Goal: Information Seeking & Learning: Learn about a topic

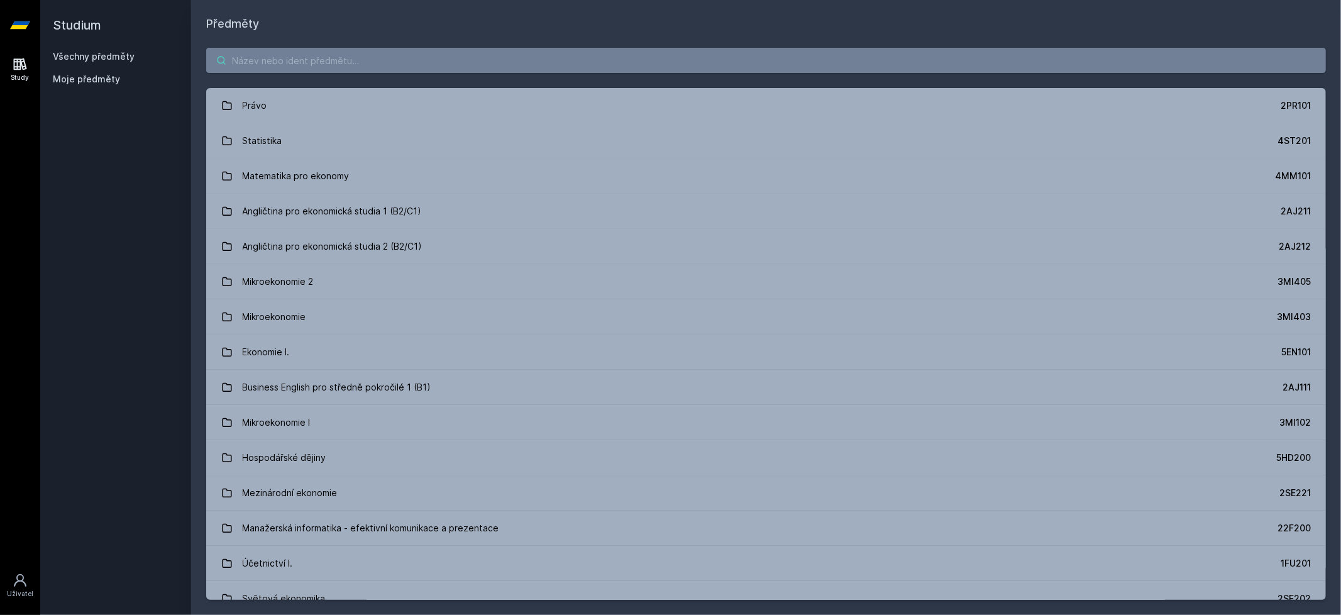
click at [288, 63] on input "search" at bounding box center [766, 60] width 1120 height 25
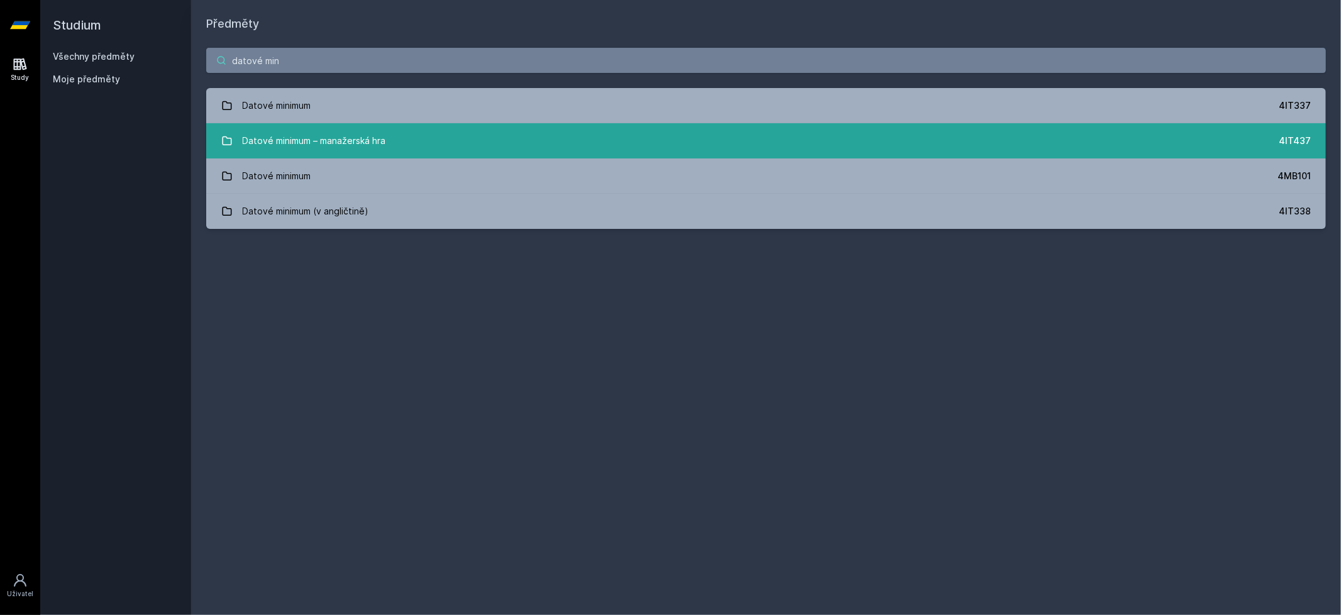
type input "datové min"
click at [362, 146] on div "Datové minimum – manažerská hra" at bounding box center [314, 140] width 143 height 25
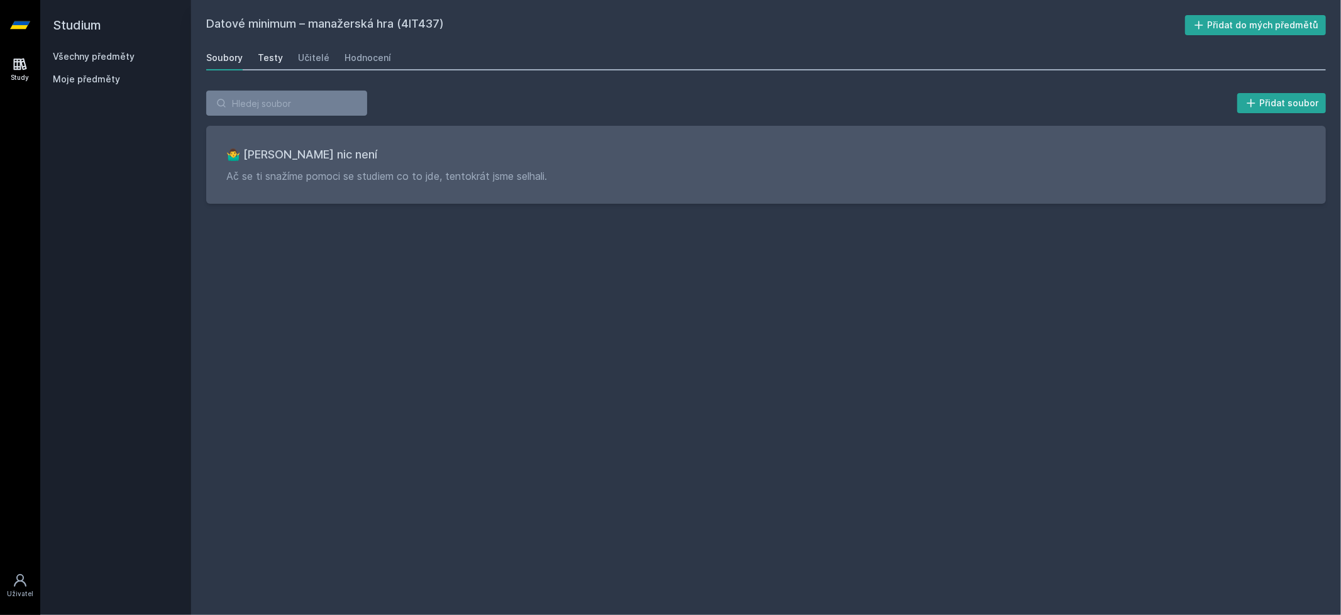
click at [270, 58] on div "Testy" at bounding box center [270, 58] width 25 height 13
click at [298, 58] on div "Učitelé" at bounding box center [313, 58] width 31 height 13
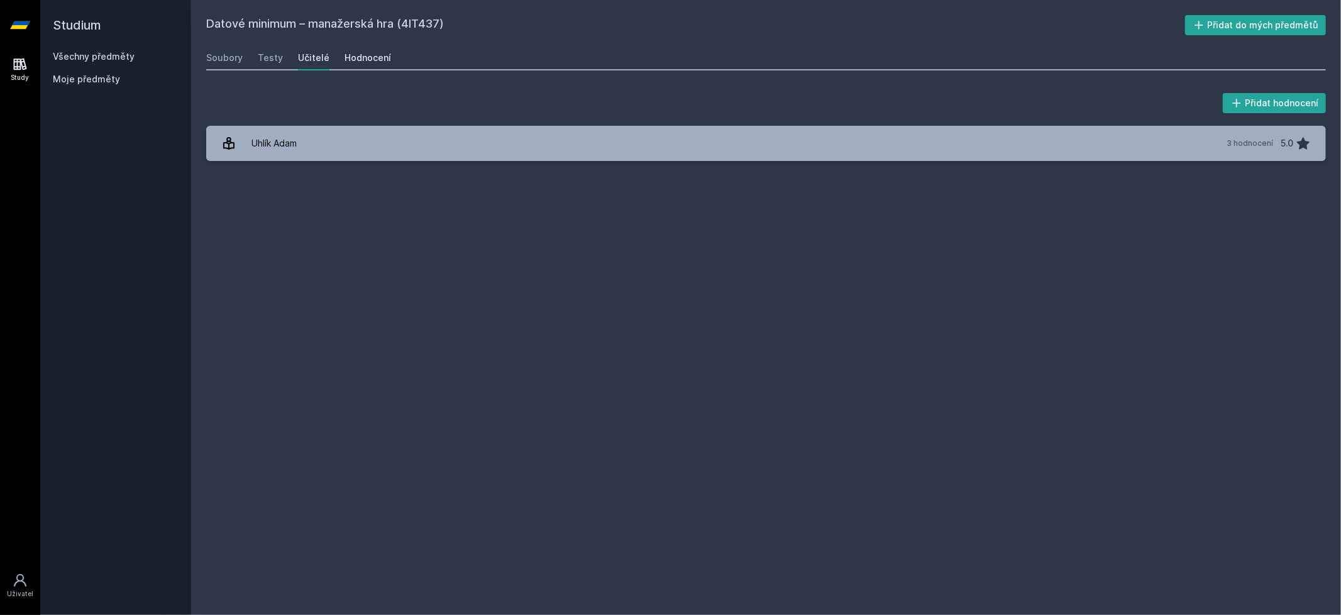
click at [381, 47] on link "Hodnocení" at bounding box center [368, 57] width 47 height 25
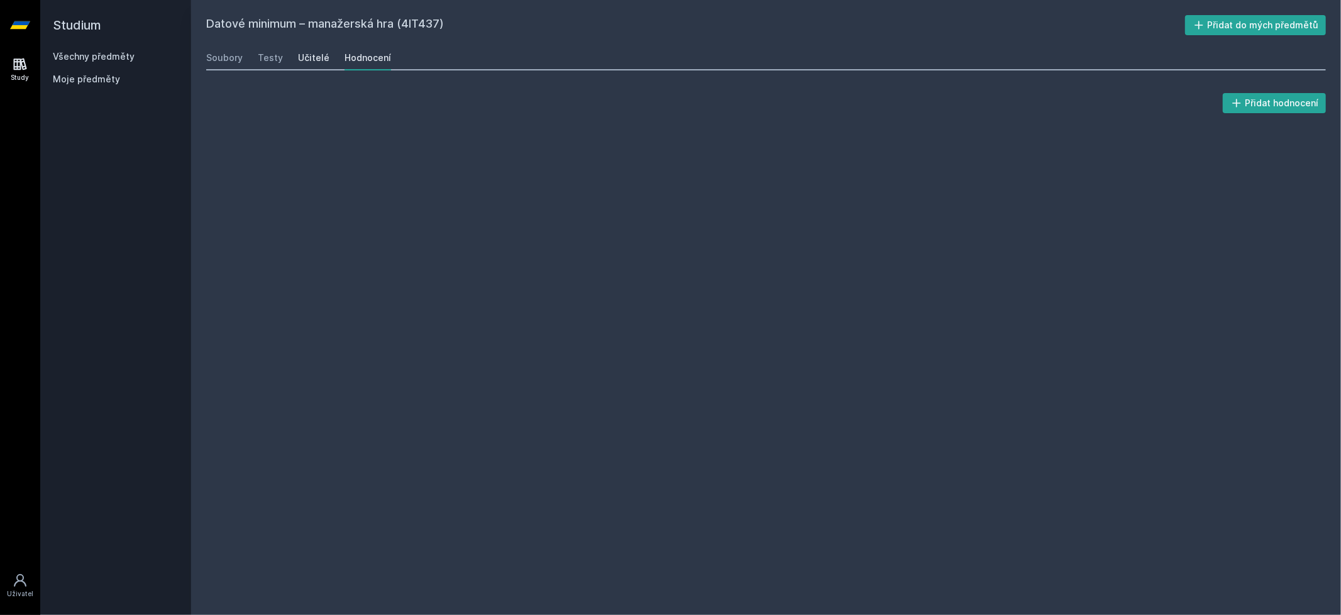
click at [317, 59] on div "Učitelé" at bounding box center [313, 58] width 31 height 13
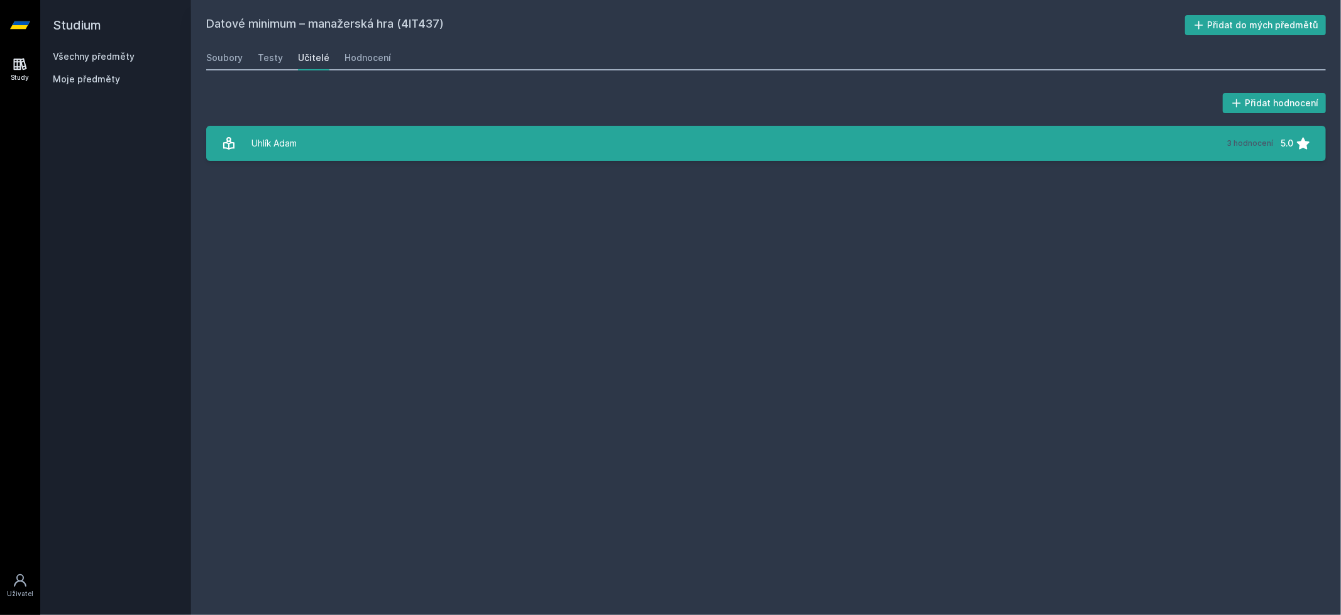
click at [314, 143] on link "Uhlík [PERSON_NAME] 3 hodnocení 5.0" at bounding box center [766, 143] width 1120 height 35
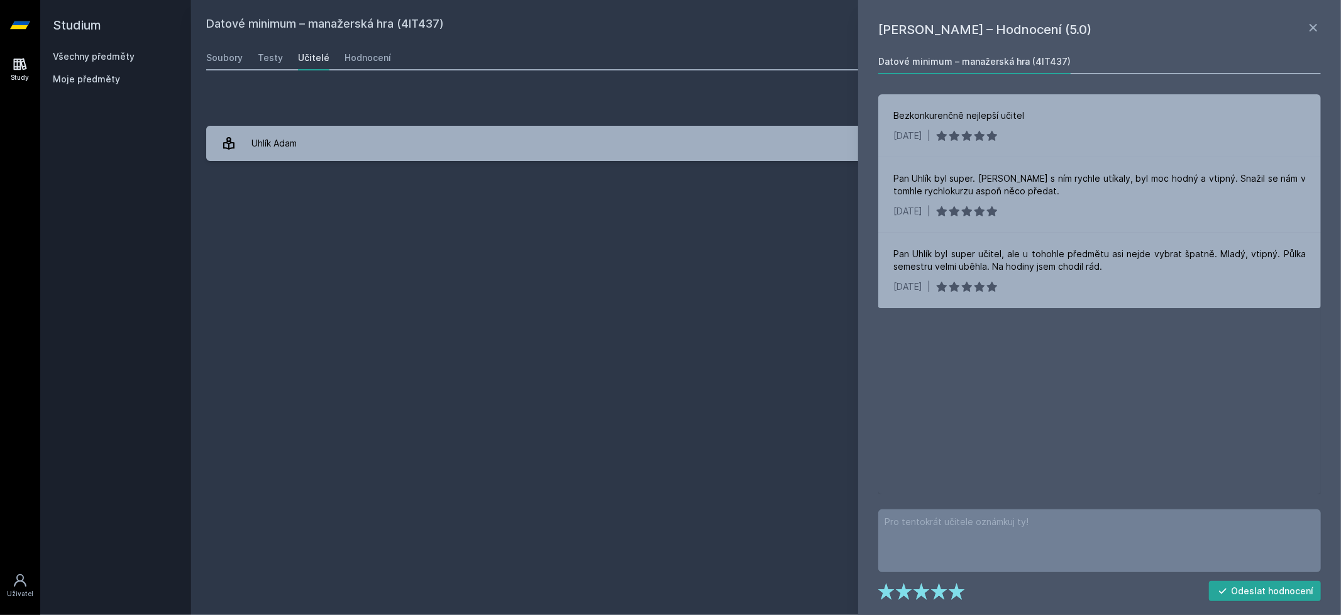
click at [643, 245] on div "Datové minimum – manažerská hra (4IT437) Přidat do mých předmětů [GEOGRAPHIC_DA…" at bounding box center [766, 307] width 1120 height 585
click at [1311, 20] on icon at bounding box center [1313, 27] width 15 height 15
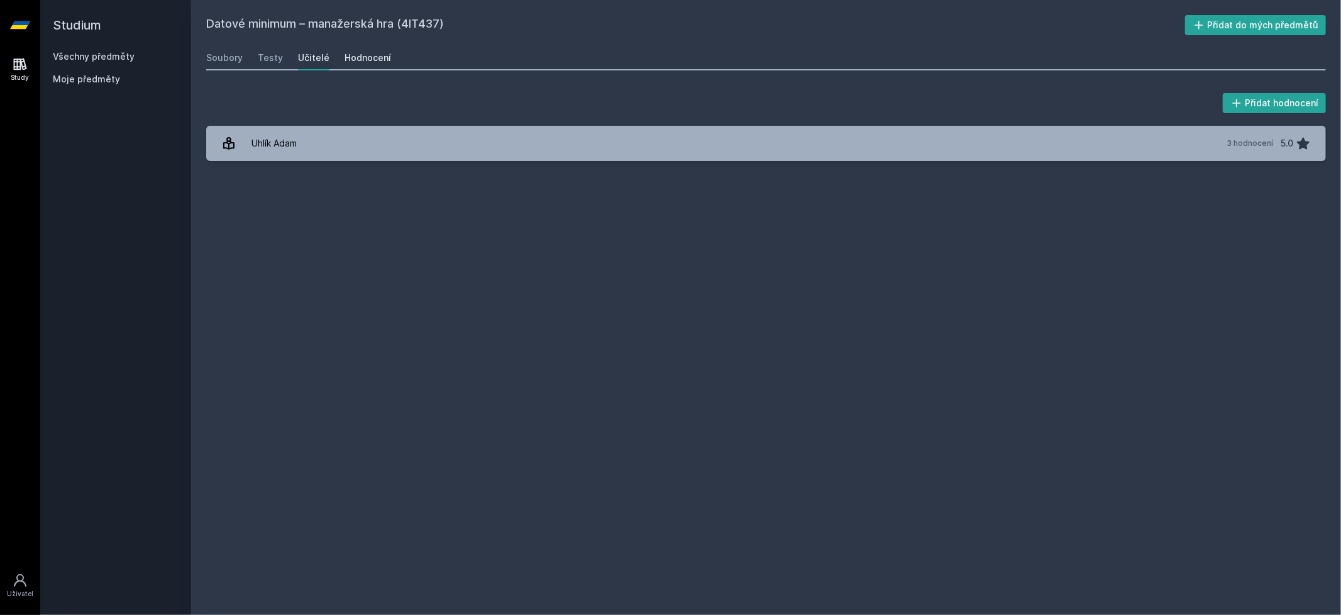
click at [345, 57] on div "Hodnocení" at bounding box center [368, 58] width 47 height 13
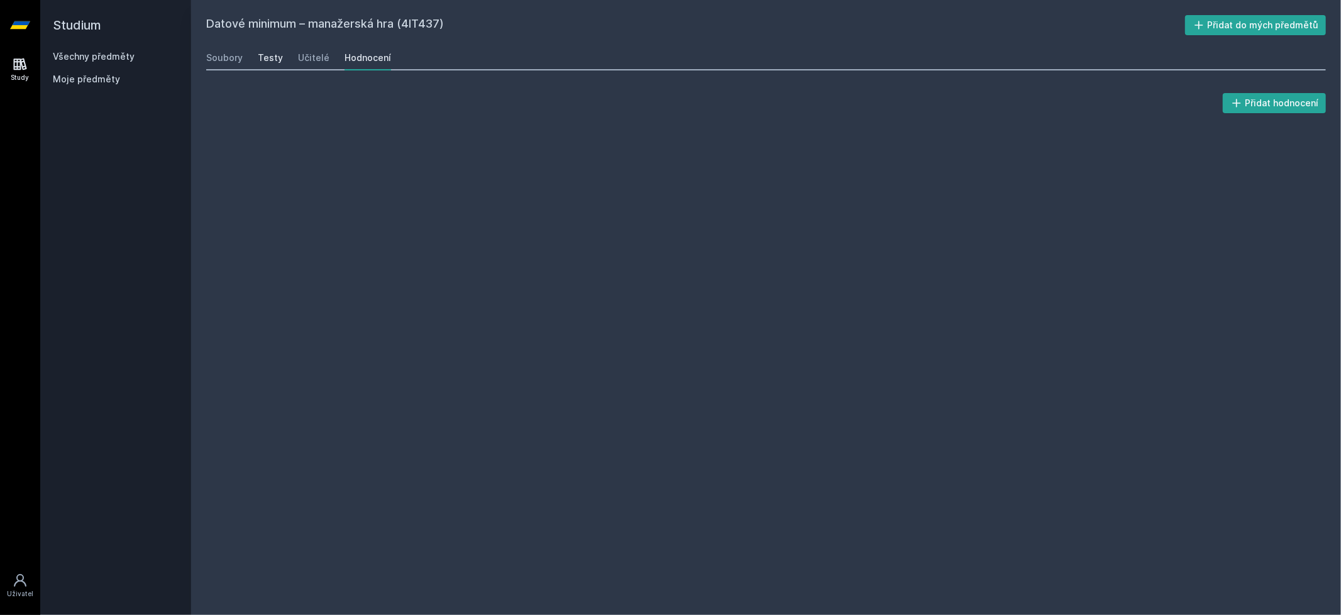
click at [261, 55] on div "Testy" at bounding box center [270, 58] width 25 height 13
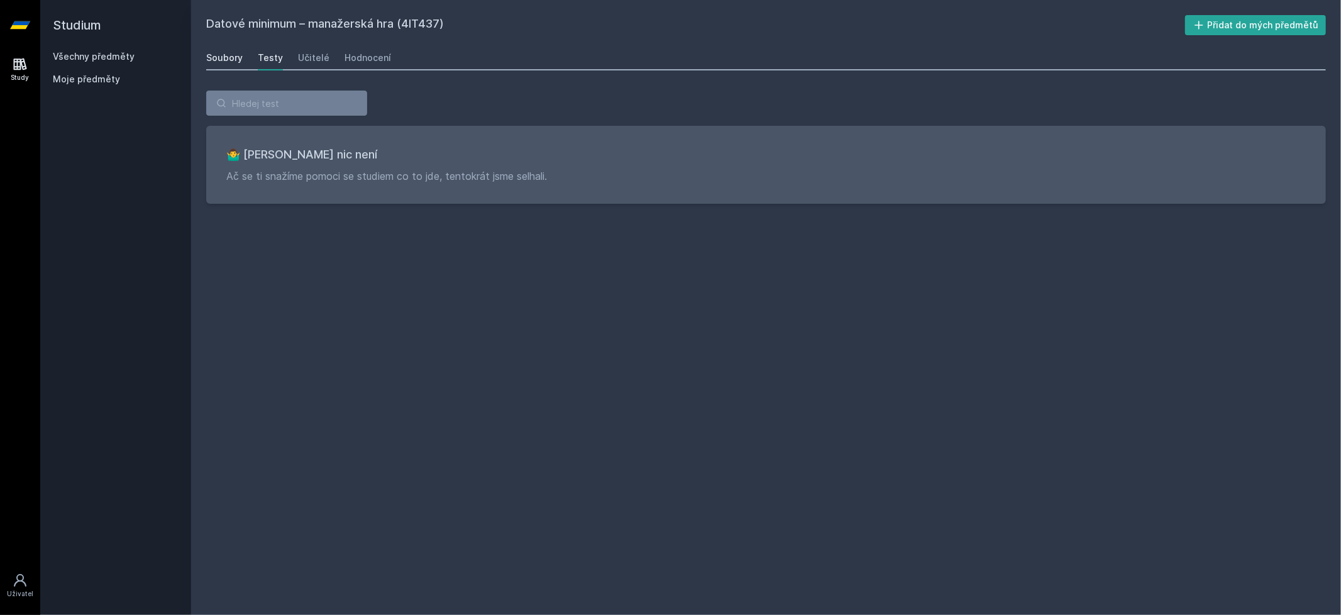
click at [213, 56] on div "Soubory" at bounding box center [224, 58] width 36 height 13
click at [88, 69] on div "Všechny předměty Moje předměty" at bounding box center [116, 70] width 126 height 40
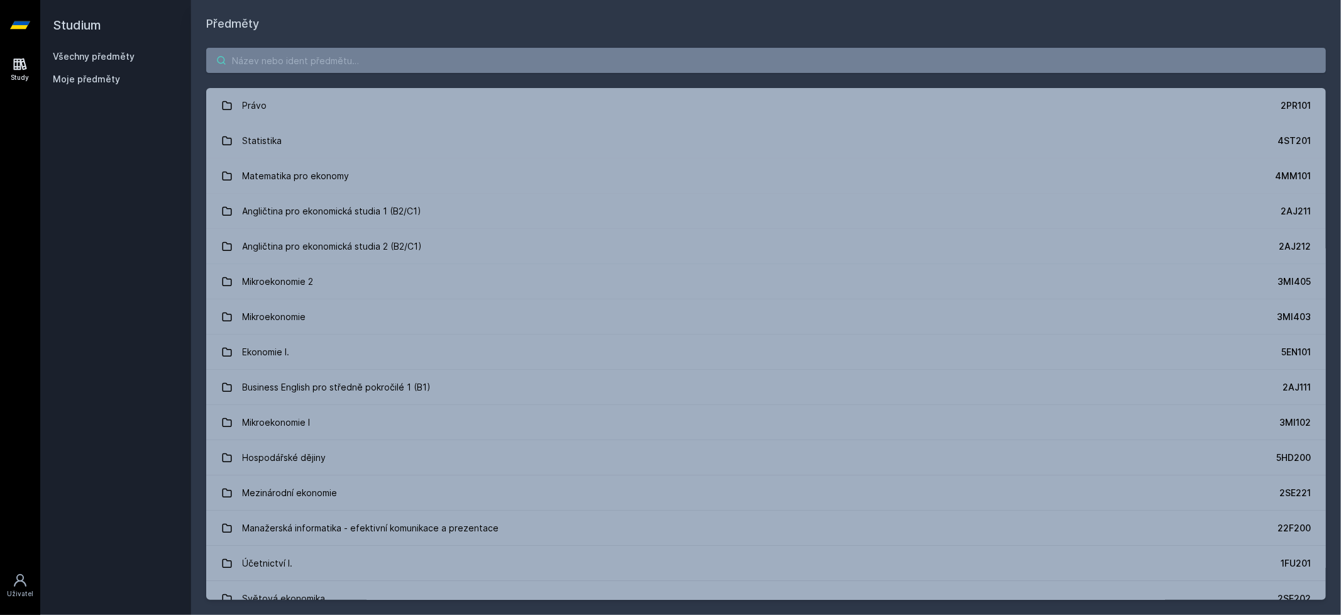
click at [351, 62] on input "search" at bounding box center [766, 60] width 1120 height 25
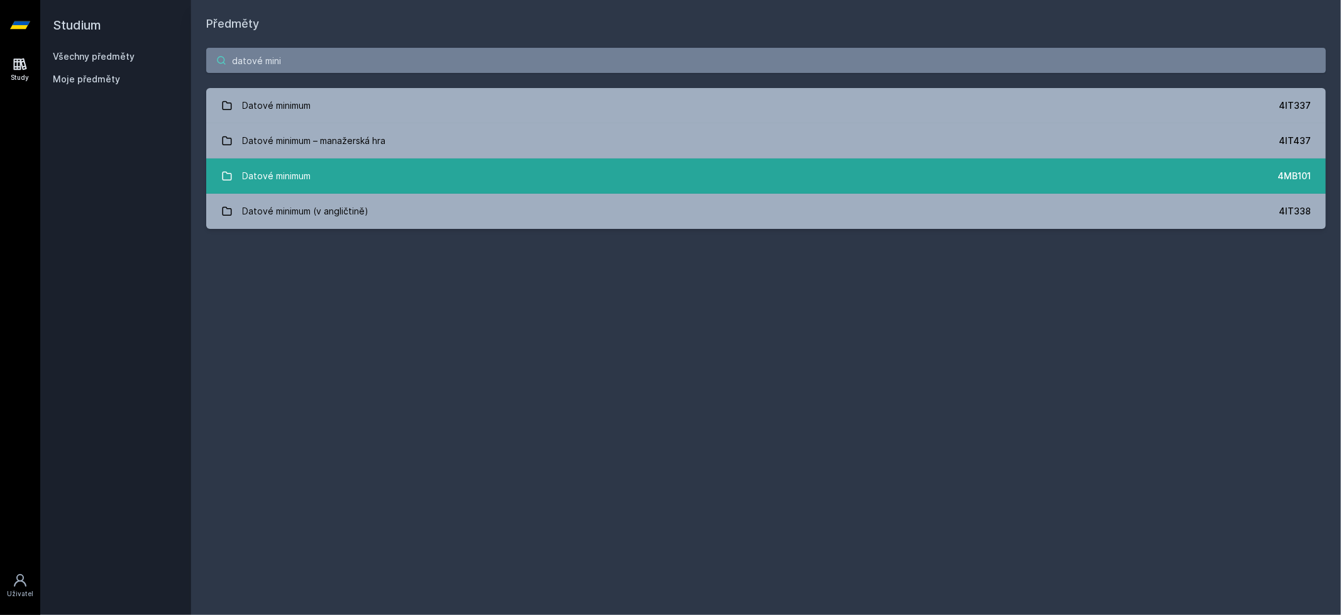
type input "datové mini"
click at [328, 174] on link "Datové minimum 4MB101" at bounding box center [766, 175] width 1120 height 35
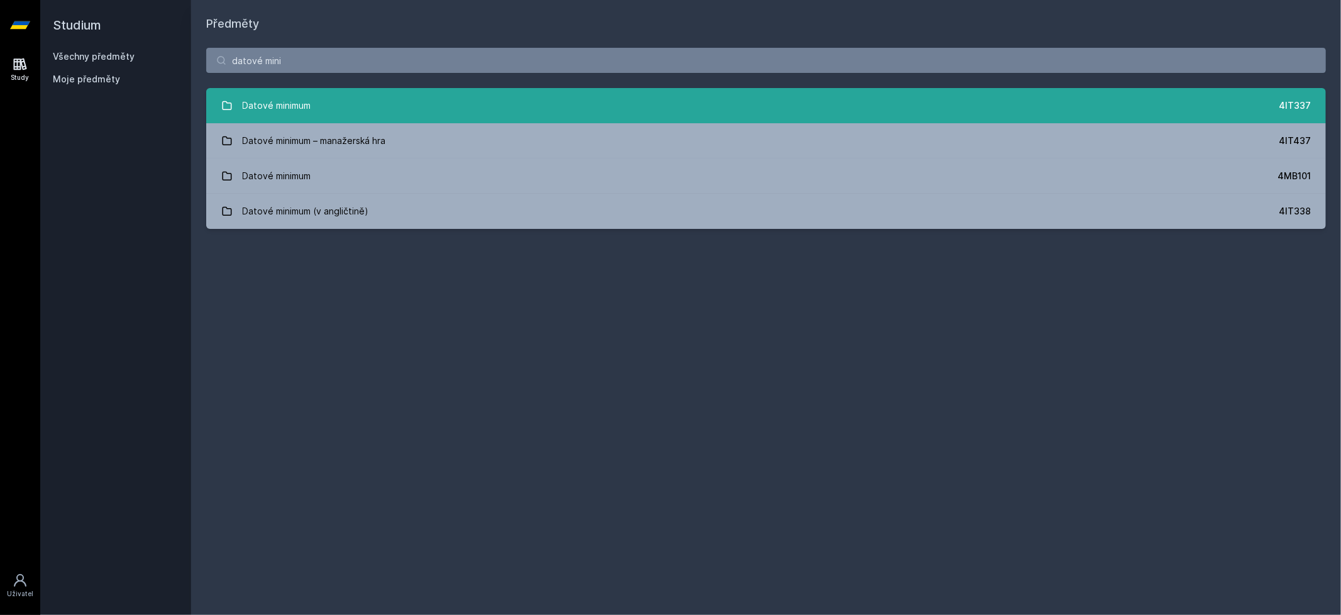
click at [337, 115] on link "Datové minimum 4IT337" at bounding box center [766, 105] width 1120 height 35
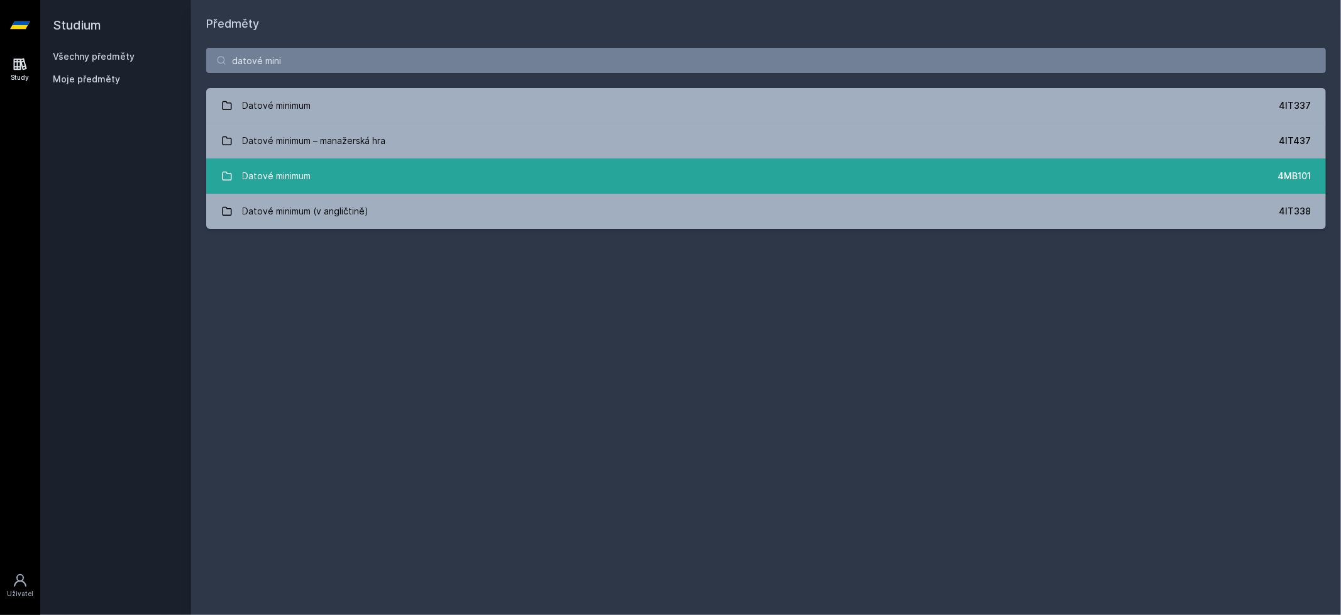
click at [332, 177] on link "Datové minimum 4MB101" at bounding box center [766, 175] width 1120 height 35
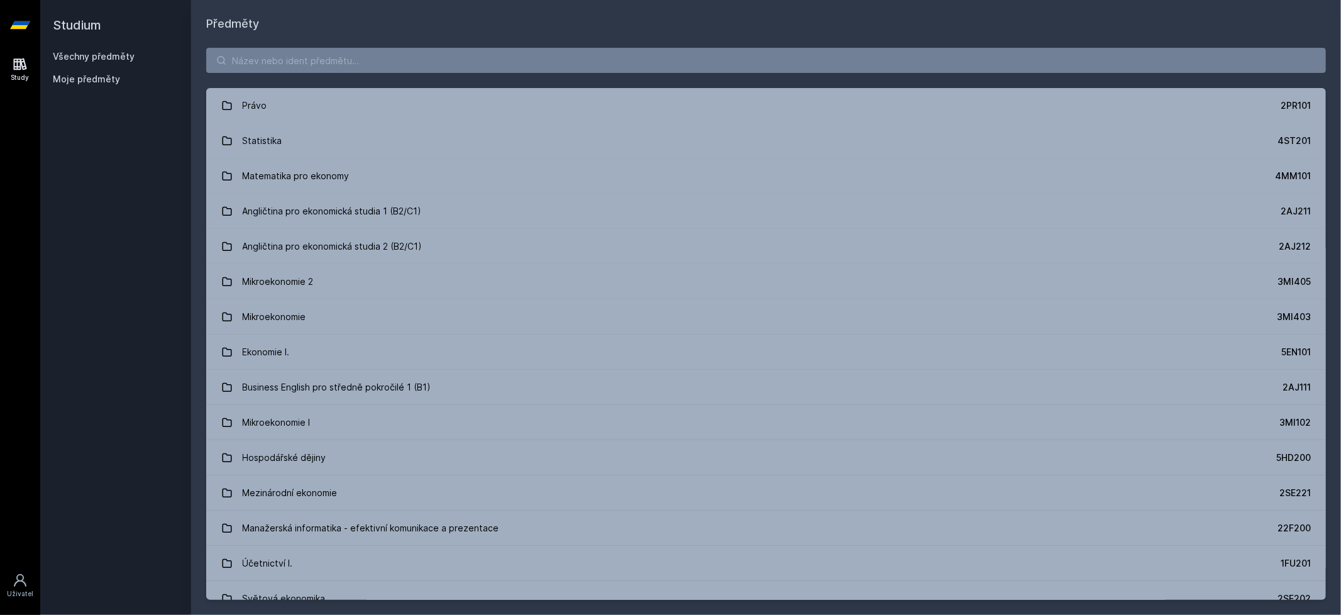
click at [272, 73] on div "Právo 2PR101 Statistika 4ST201 Matematika pro ekonomy 4MM101 Angličtina pro eko…" at bounding box center [766, 324] width 1150 height 582
click at [277, 68] on input "search" at bounding box center [766, 60] width 1120 height 25
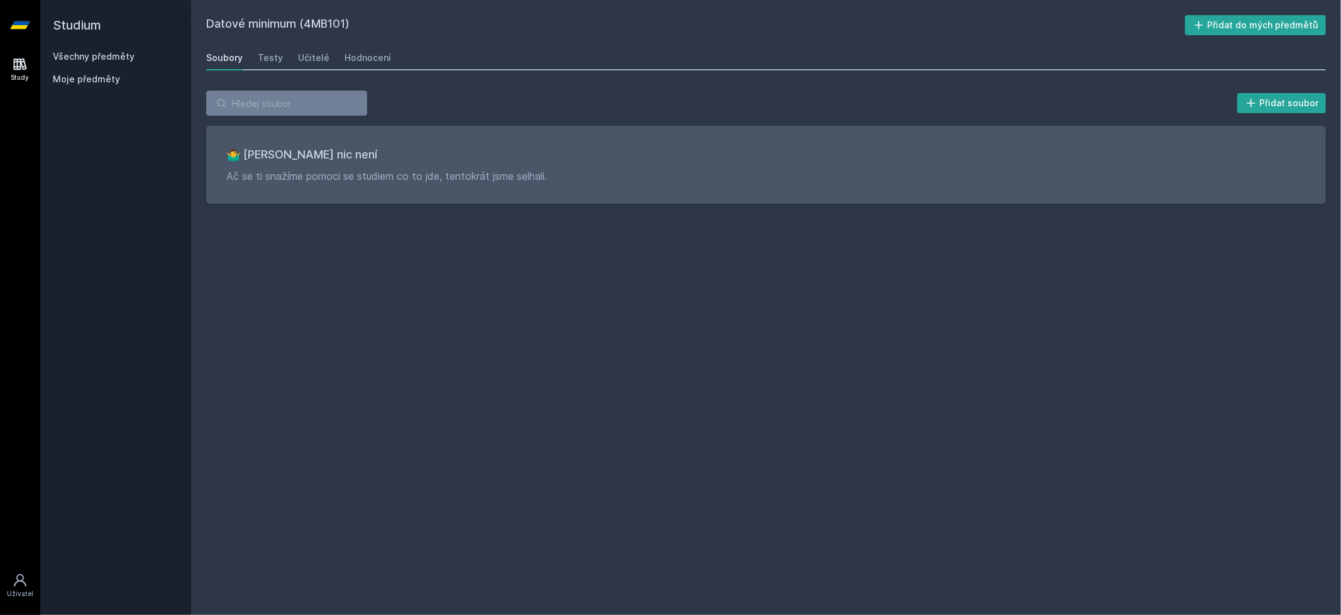
click at [62, 63] on div "Všechny předměty Moje předměty" at bounding box center [116, 70] width 126 height 40
click at [72, 31] on h2 "Studium" at bounding box center [116, 25] width 126 height 50
click at [26, 26] on icon at bounding box center [20, 25] width 20 height 8
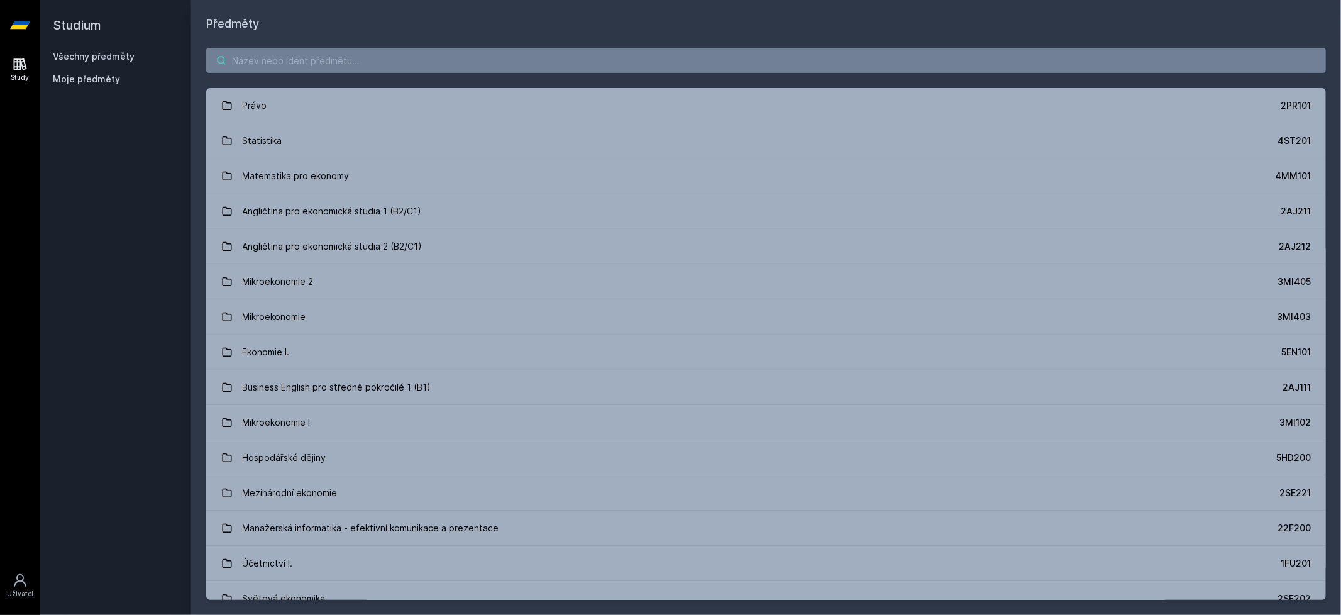
click at [300, 52] on input "search" at bounding box center [766, 60] width 1120 height 25
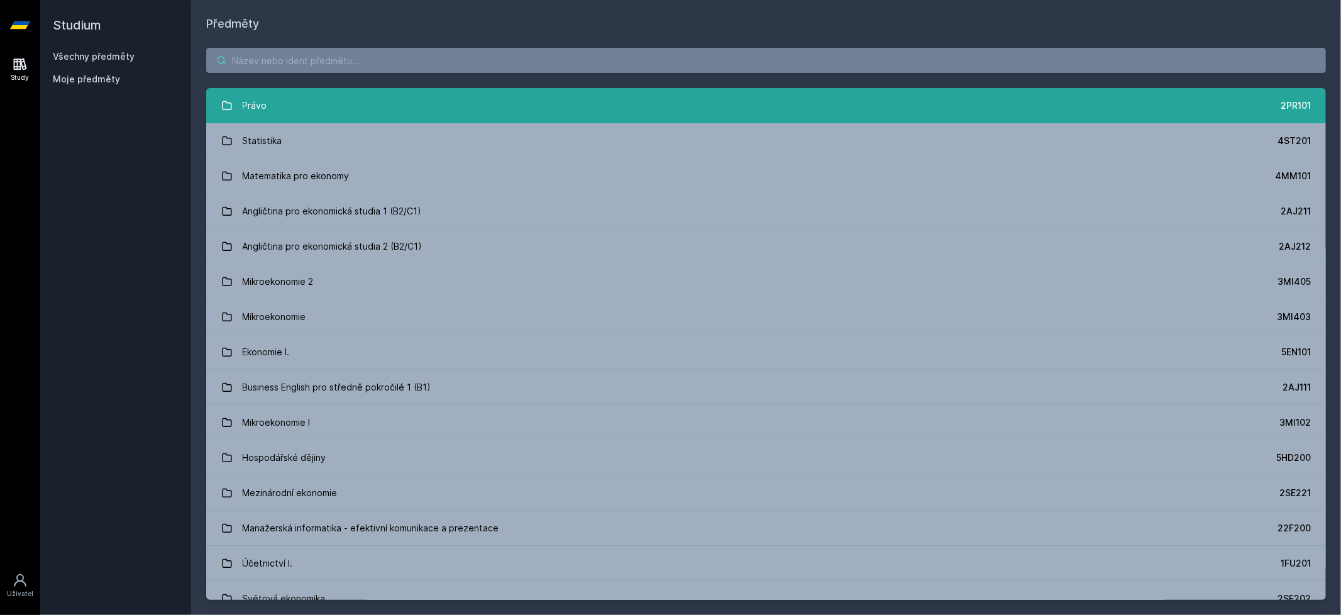
paste input "4IT337"
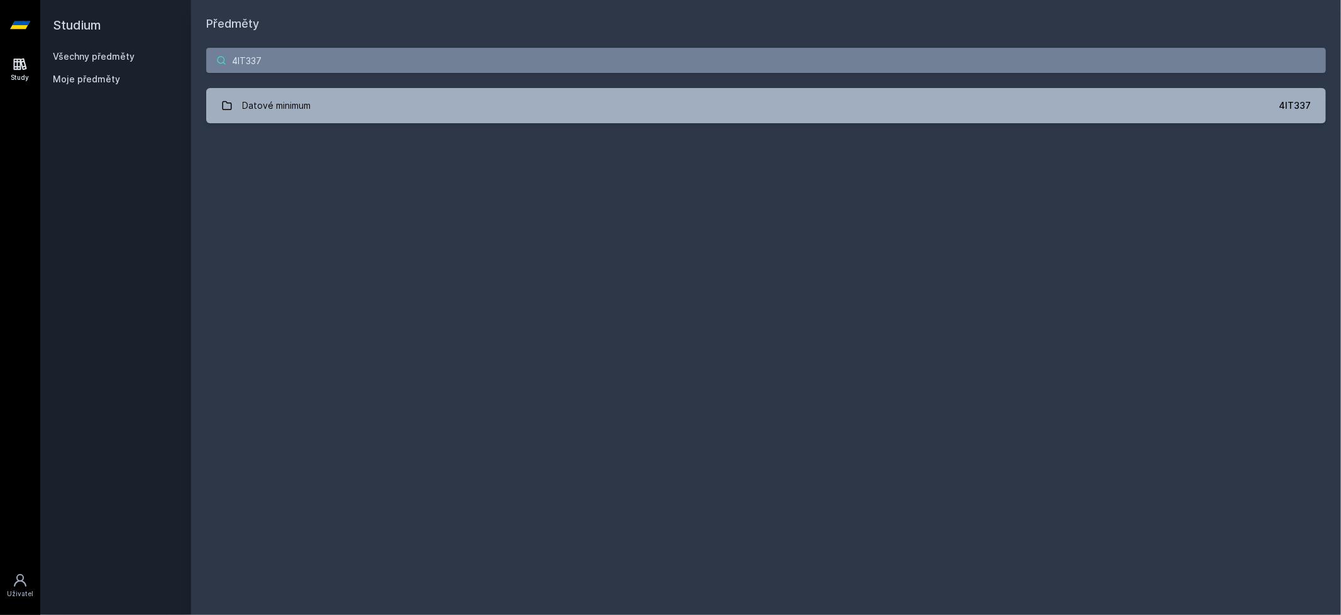
type input "4IT337"
click at [424, 104] on link "Datové minimum 4IT337" at bounding box center [766, 105] width 1120 height 35
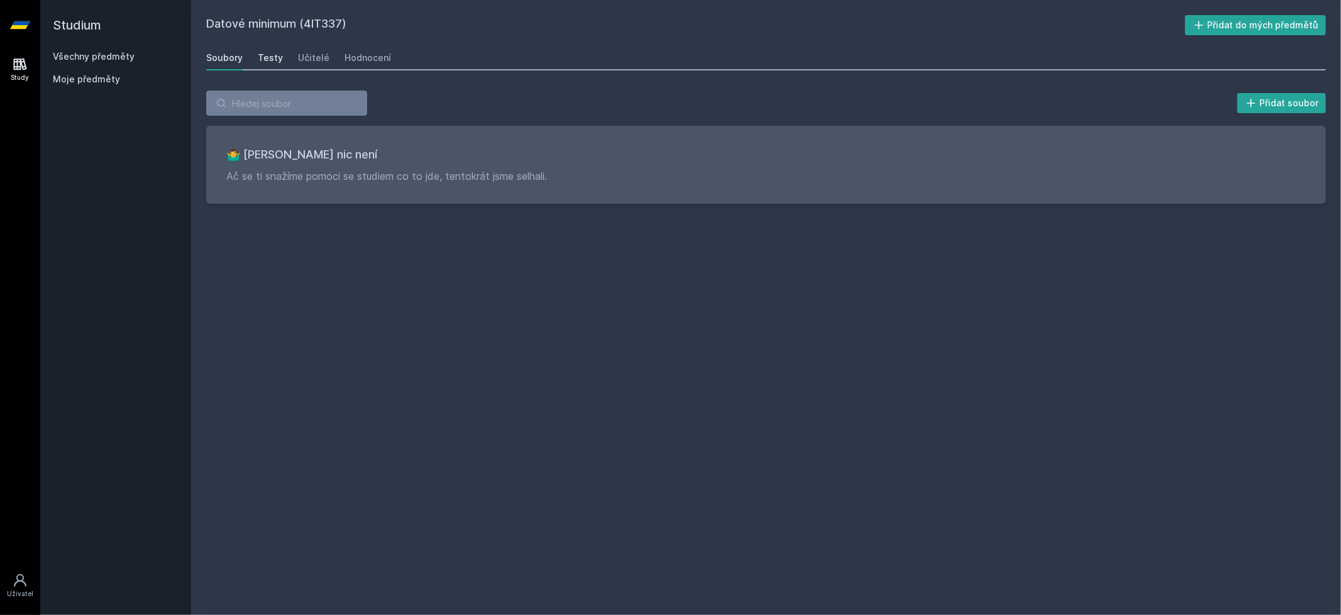
click at [268, 62] on div "Testy" at bounding box center [270, 58] width 25 height 13
click at [305, 55] on div "Učitelé" at bounding box center [313, 58] width 31 height 13
click at [270, 58] on div "Testy" at bounding box center [270, 58] width 25 height 13
click at [305, 57] on div "Učitelé" at bounding box center [313, 58] width 31 height 13
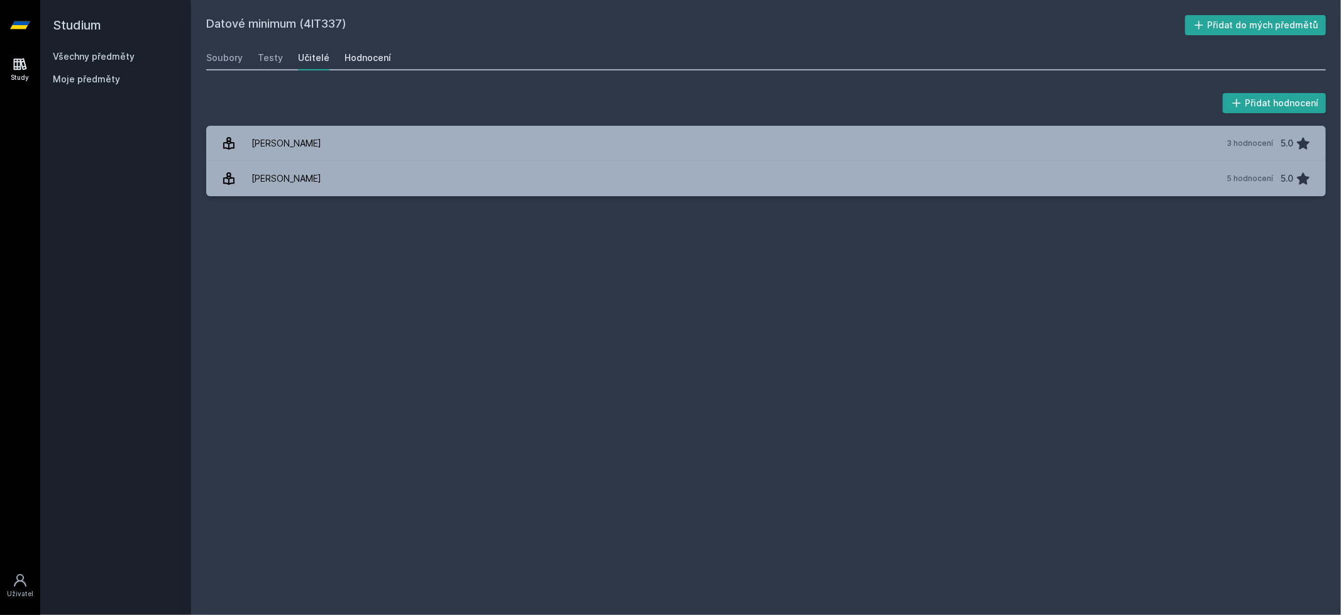
click at [365, 64] on link "Hodnocení" at bounding box center [368, 57] width 47 height 25
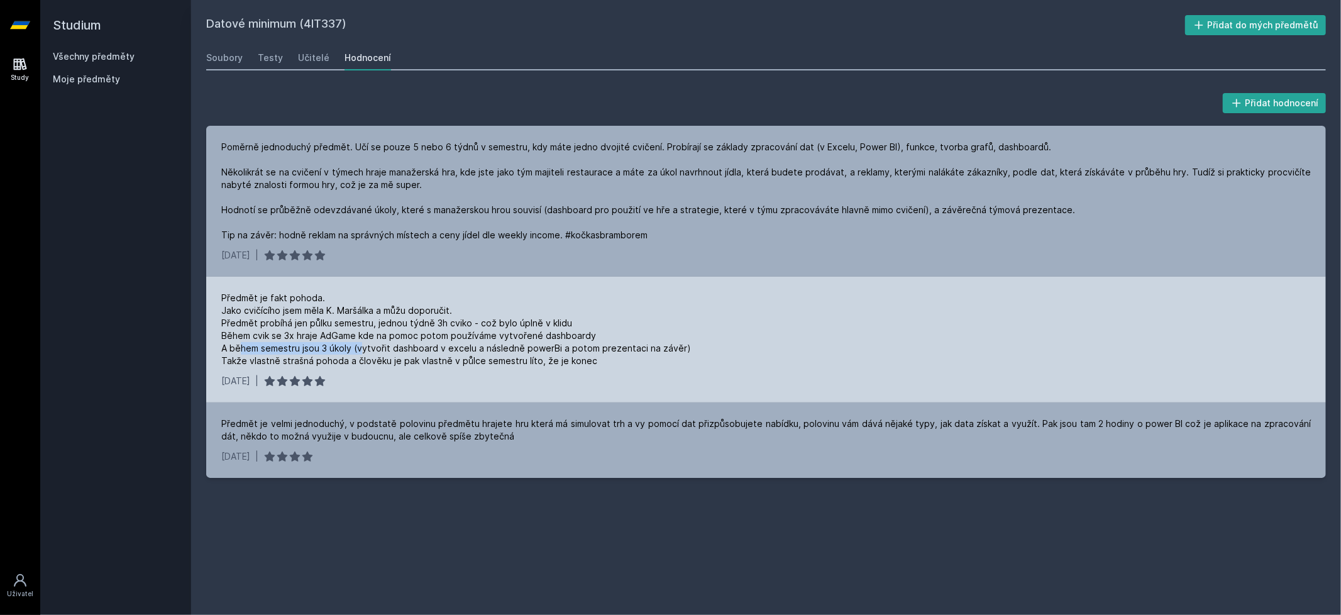
drag, startPoint x: 241, startPoint y: 344, endPoint x: 362, endPoint y: 345, distance: 121.3
click at [362, 345] on div "Předmět je fakt pohoda. Jako cvičícího jsem měla K. Maršálka a můžu doporučit. …" at bounding box center [457, 329] width 472 height 75
drag, startPoint x: 565, startPoint y: 360, endPoint x: 505, endPoint y: 333, distance: 65.3
click at [467, 339] on div "Předmět je fakt pohoda. Jako cvičícího jsem měla K. Maršálka a můžu doporučit. …" at bounding box center [457, 329] width 472 height 75
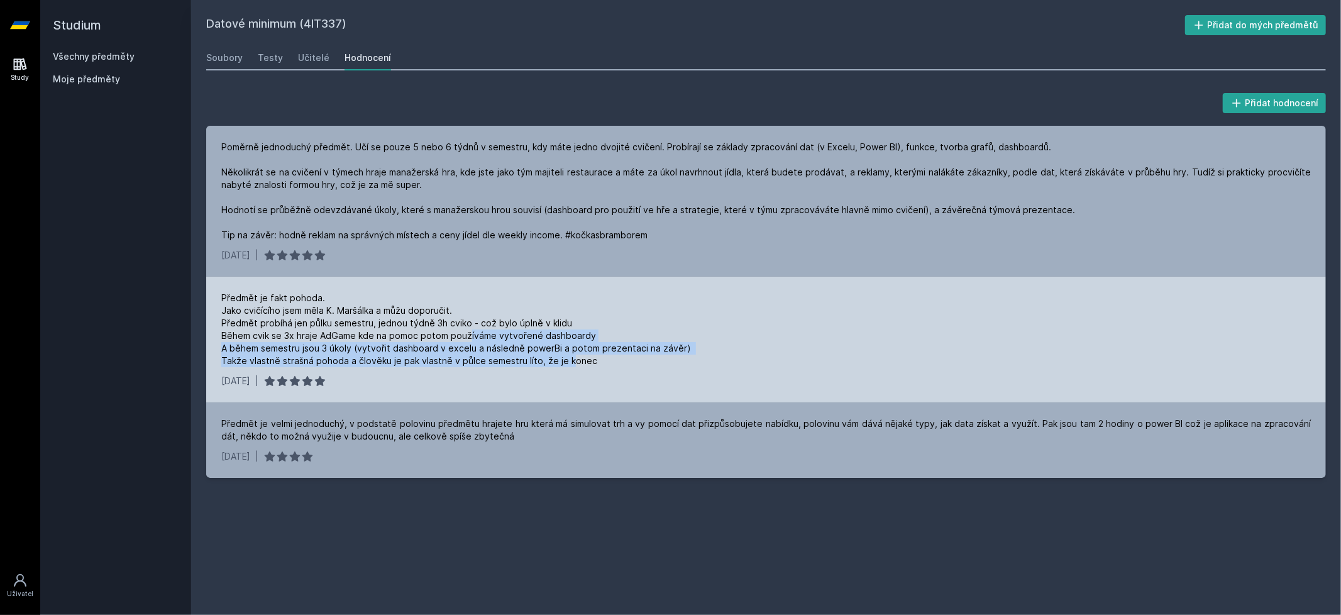
click at [527, 332] on div "Předmět je fakt pohoda. Jako cvičícího jsem měla K. Maršálka a můžu doporučit. …" at bounding box center [457, 329] width 472 height 75
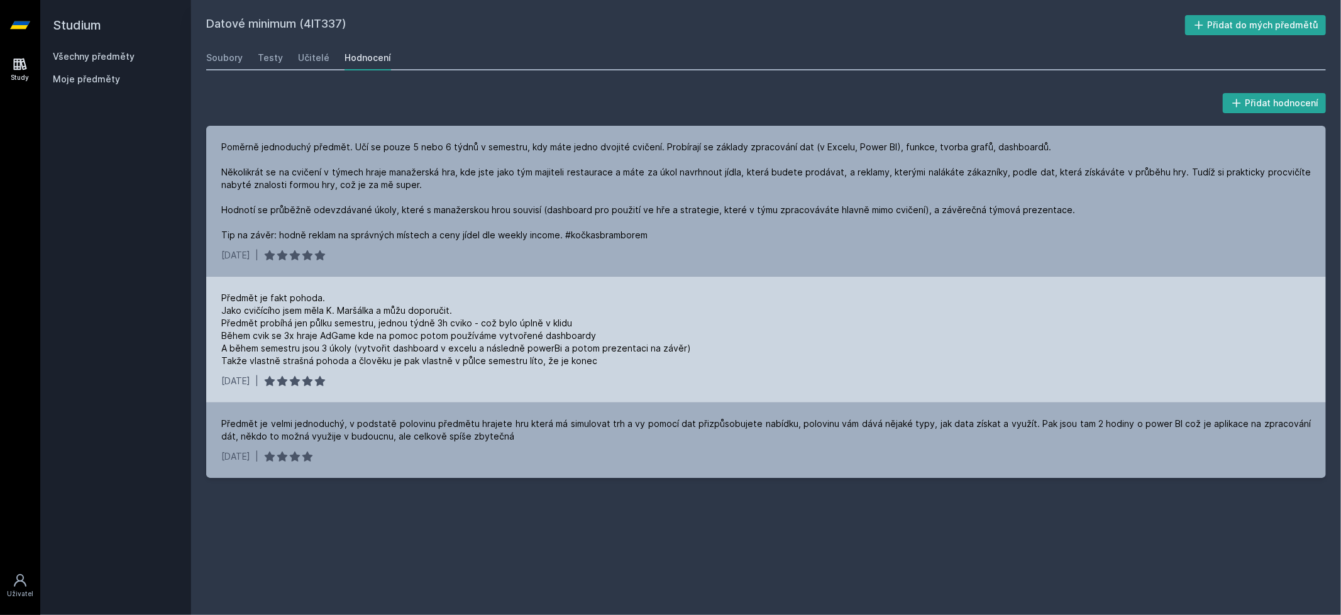
click at [490, 331] on div "Předmět je fakt pohoda. Jako cvičícího jsem měla K. Maršálka a můžu doporučit. …" at bounding box center [457, 329] width 472 height 75
drag, startPoint x: 490, startPoint y: 331, endPoint x: 299, endPoint y: 339, distance: 191.3
click at [468, 339] on div "Předmět je fakt pohoda. Jako cvičícího jsem měla K. Maršálka a můžu doporučit. …" at bounding box center [457, 329] width 472 height 75
click at [268, 339] on div "Předmět je fakt pohoda. Jako cvičícího jsem měla K. Maršálka a můžu doporučit. …" at bounding box center [457, 329] width 472 height 75
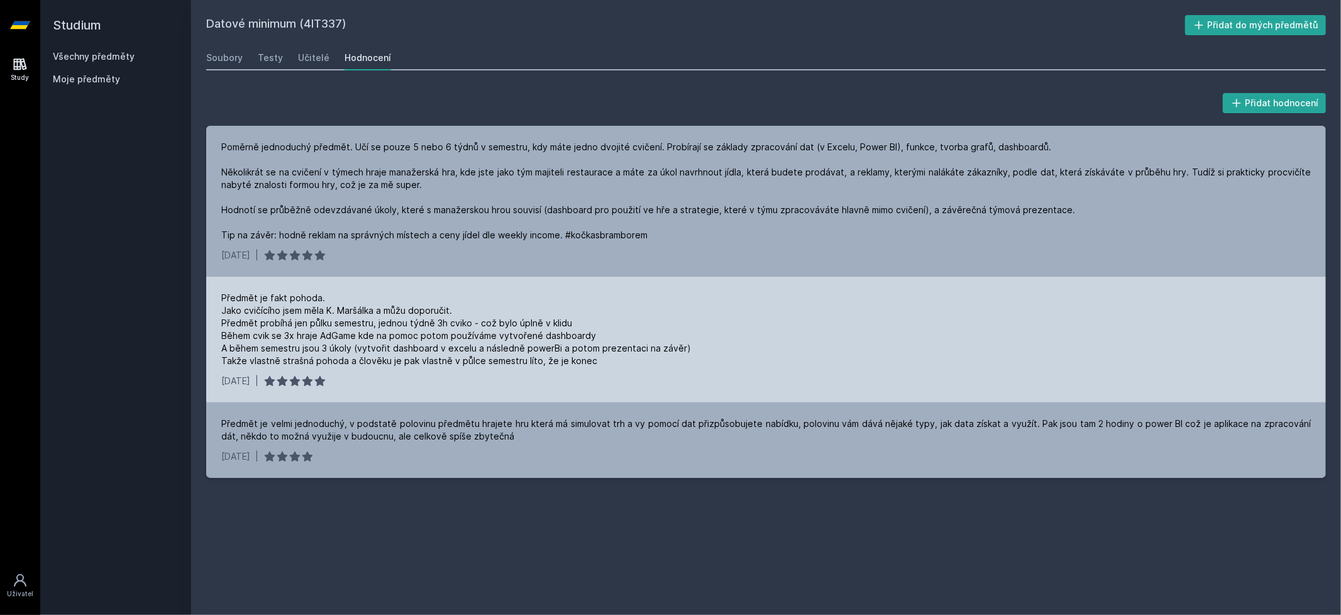
click at [289, 334] on div "Předmět je fakt pohoda. Jako cvičícího jsem měla K. Maršálka a můžu doporučit. …" at bounding box center [457, 329] width 472 height 75
click at [346, 333] on div "Předmět je fakt pohoda. Jako cvičícího jsem měla K. Maršálka a můžu doporučit. …" at bounding box center [457, 329] width 472 height 75
click at [346, 337] on div "Předmět je fakt pohoda. Jako cvičícího jsem měla K. Maršálka a můžu doporučit. …" at bounding box center [457, 329] width 472 height 75
drag, startPoint x: 322, startPoint y: 333, endPoint x: 421, endPoint y: 329, distance: 99.4
click at [421, 329] on div "Předmět je fakt pohoda. Jako cvičícího jsem měla K. Maršálka a můžu doporučit. …" at bounding box center [457, 329] width 472 height 75
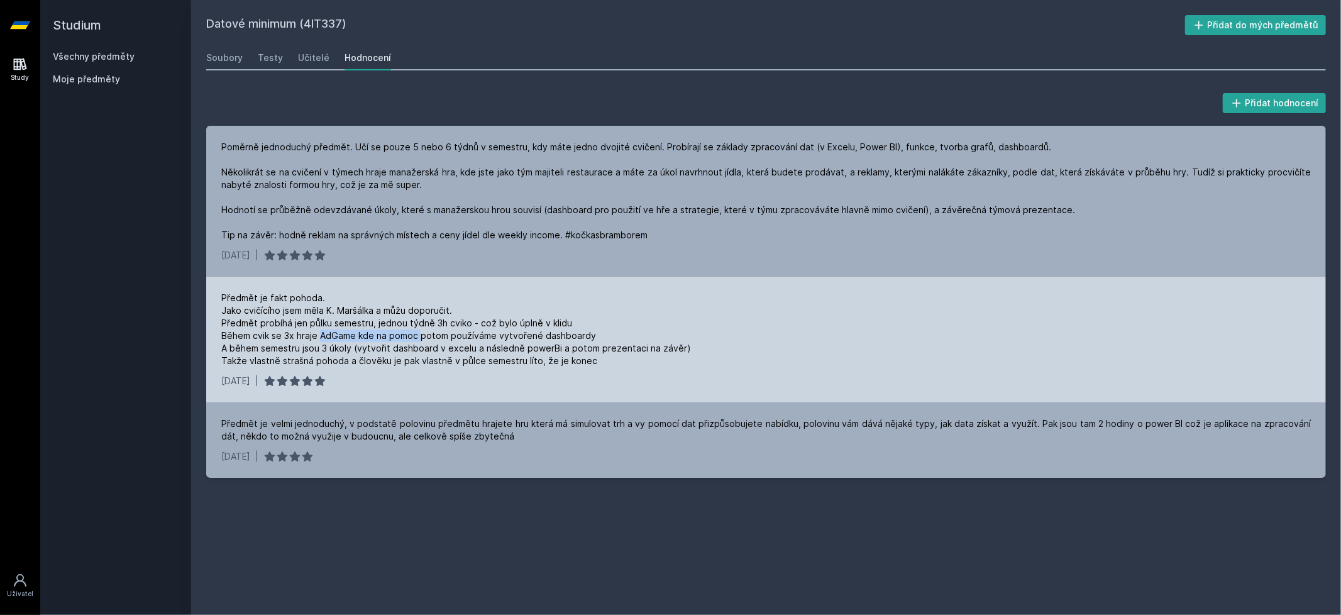
click at [330, 334] on div "Předmět je fakt pohoda. Jako cvičícího jsem měla K. Maršálka a můžu doporučit. …" at bounding box center [457, 329] width 472 height 75
